Goal: Information Seeking & Learning: Understand process/instructions

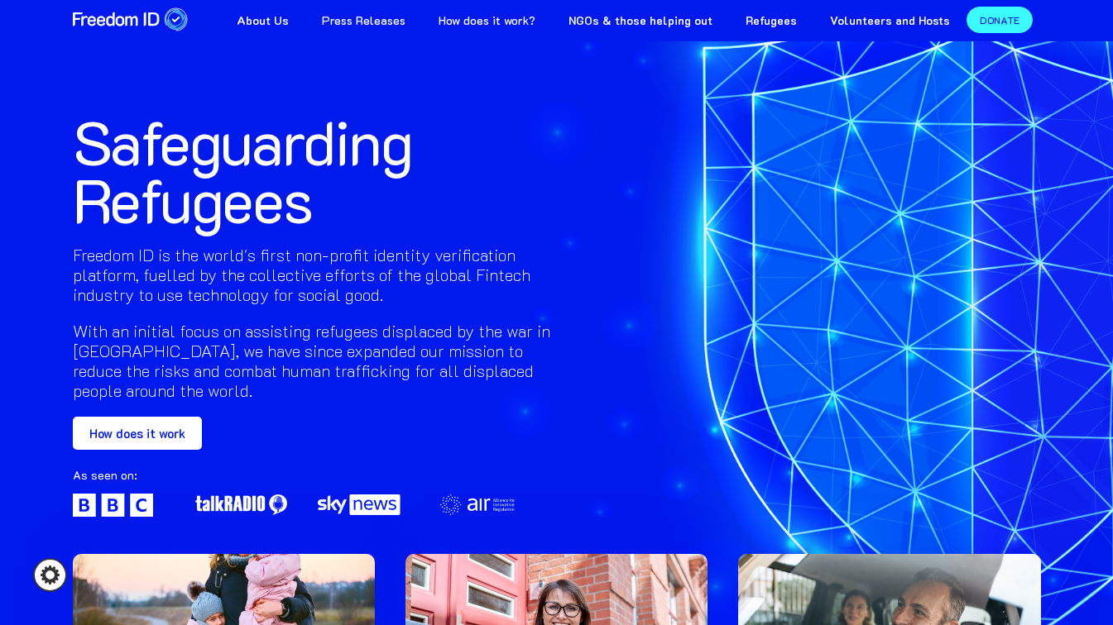
click at [502, 27] on link "How does it work?" at bounding box center [487, 18] width 130 height 37
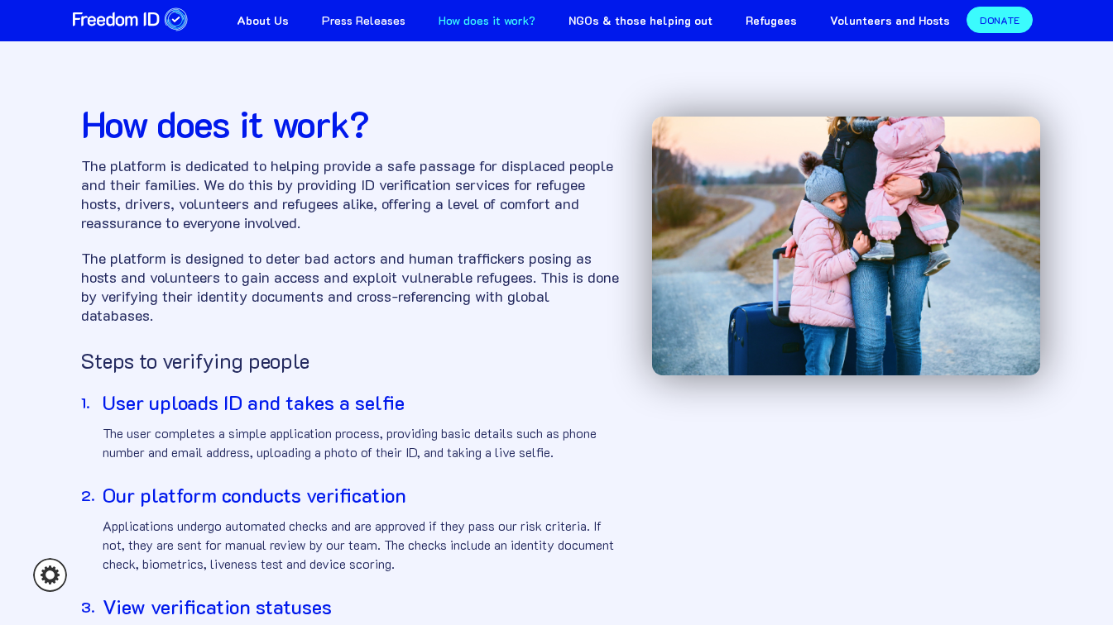
click at [146, 13] on img "home" at bounding box center [131, 20] width 116 height 26
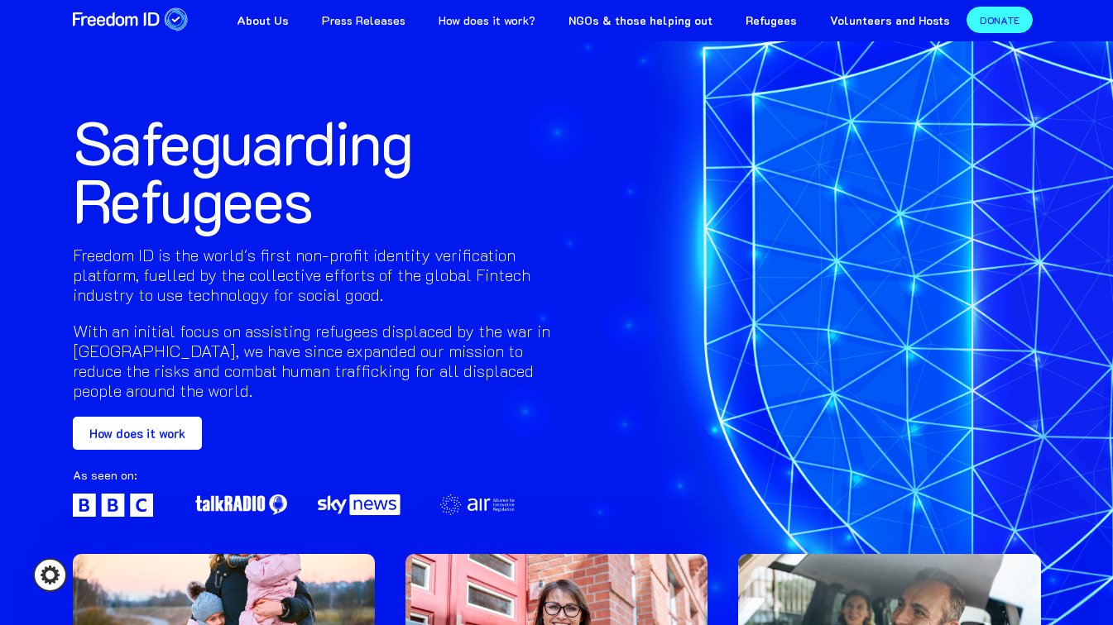
click at [127, 439] on link "How does it work" at bounding box center [137, 433] width 129 height 33
